Goal: Navigation & Orientation: Find specific page/section

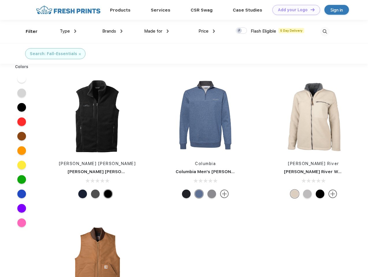
click at [294, 10] on link "Add your Logo Design Tool" at bounding box center [296, 10] width 48 height 10
click at [0, 0] on div "Design Tool" at bounding box center [0, 0] width 0 height 0
click at [310, 10] on link "Add your Logo Design Tool" at bounding box center [296, 10] width 48 height 10
click at [28, 31] on div "Filter" at bounding box center [32, 31] width 12 height 7
click at [68, 31] on span "Type" at bounding box center [65, 31] width 10 height 5
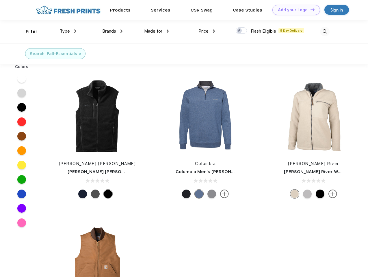
click at [112, 31] on span "Brands" at bounding box center [109, 31] width 14 height 5
click at [156, 31] on span "Made for" at bounding box center [153, 31] width 18 height 5
click at [207, 31] on span "Price" at bounding box center [203, 31] width 10 height 5
click at [241, 31] on div at bounding box center [240, 30] width 11 height 6
click at [239, 31] on input "checkbox" at bounding box center [237, 29] width 4 height 4
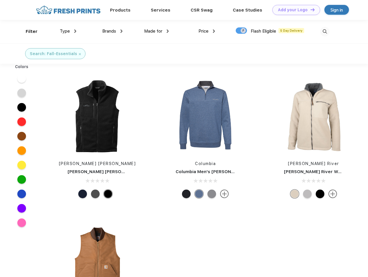
click at [324, 31] on img at bounding box center [325, 32] width 10 height 10
